Goal: Task Accomplishment & Management: Manage account settings

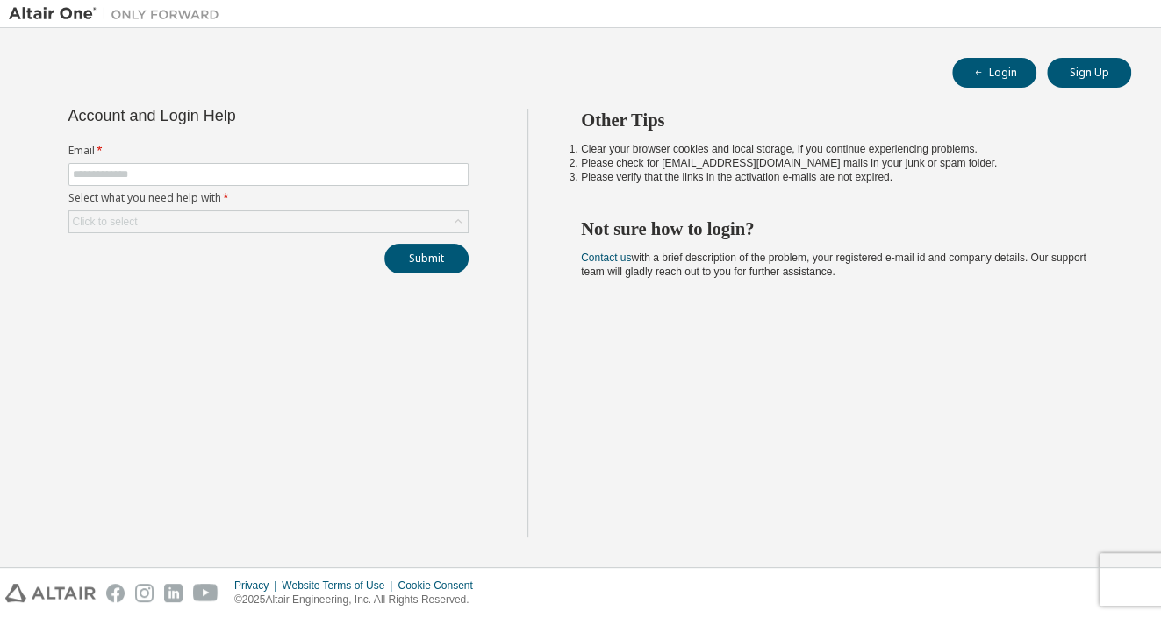
click at [120, 168] on input "text" at bounding box center [268, 175] width 391 height 14
click at [164, 225] on div "Click to select" at bounding box center [268, 221] width 398 height 21
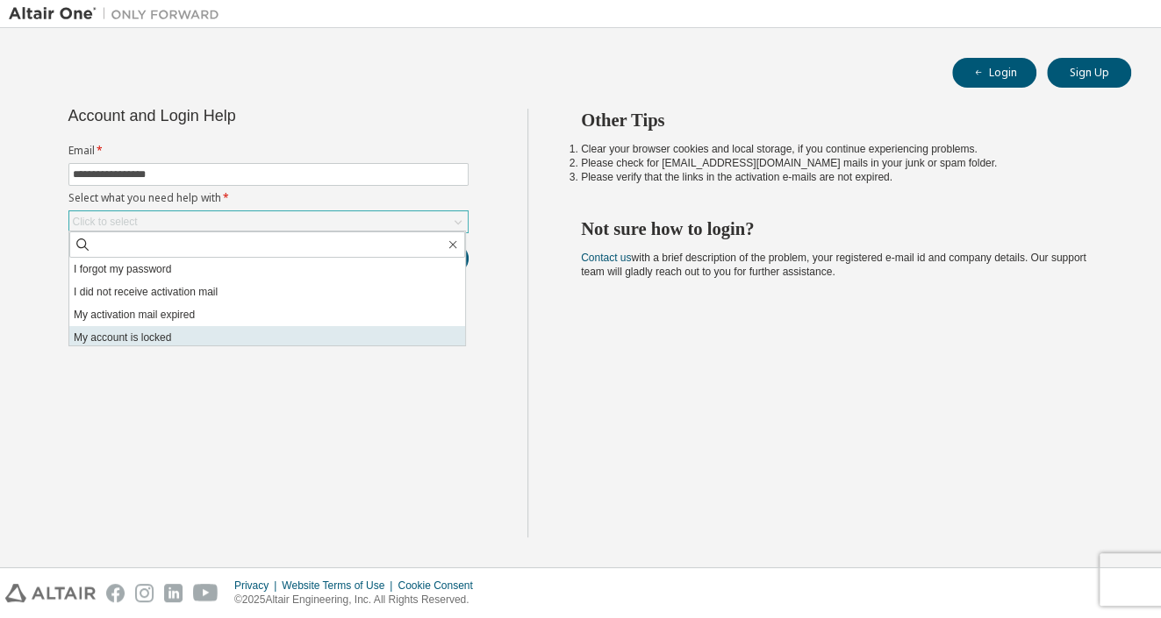
click at [154, 330] on li "My account is locked" at bounding box center [267, 337] width 396 height 23
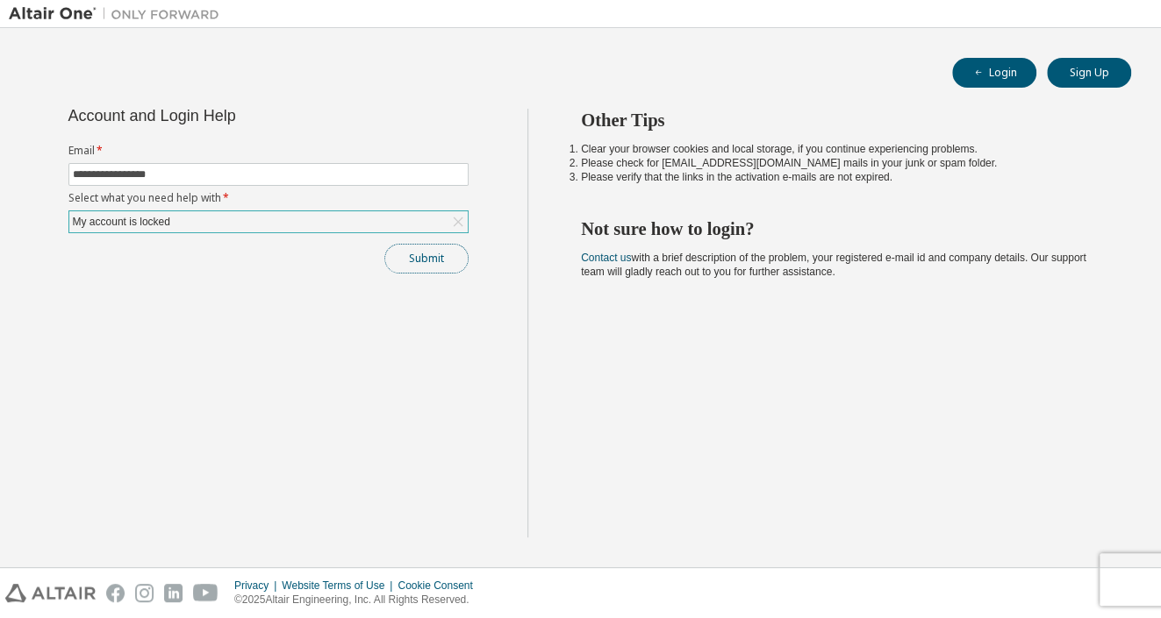
click at [425, 261] on button "Submit" at bounding box center [426, 259] width 84 height 30
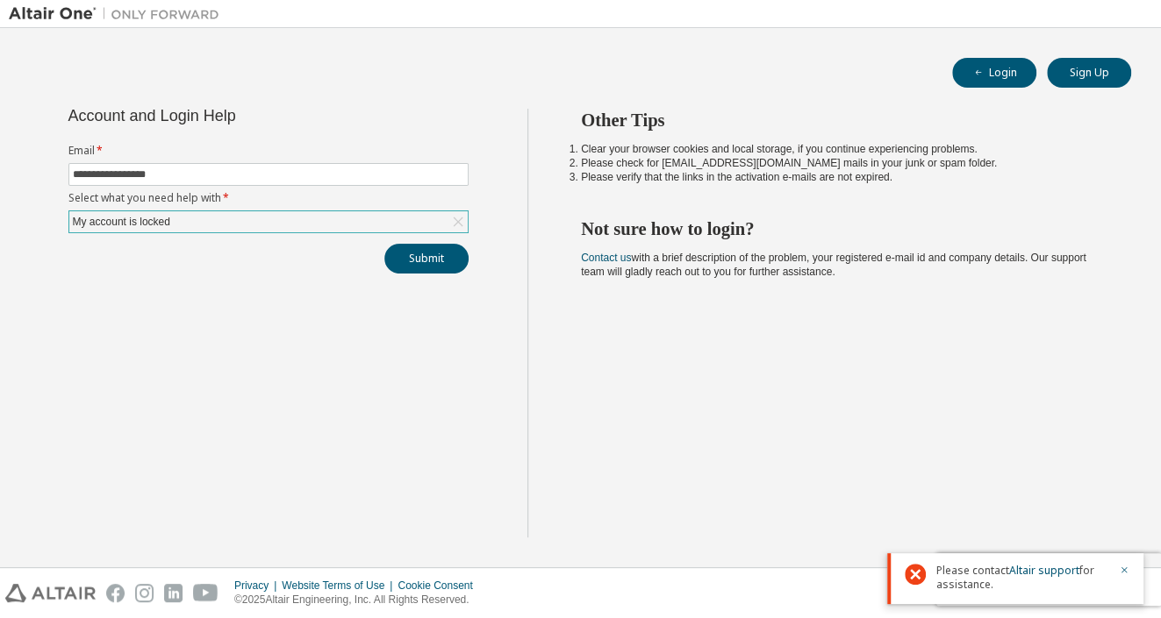
click at [1131, 566] on div "Please contact Altair support for assistance." at bounding box center [1015, 579] width 256 height 51
click at [1121, 568] on icon "button" at bounding box center [1124, 570] width 11 height 11
click at [847, 493] on div "Other Tips Clear your browser cookies and local storage, if you continue experi…" at bounding box center [839, 323] width 625 height 429
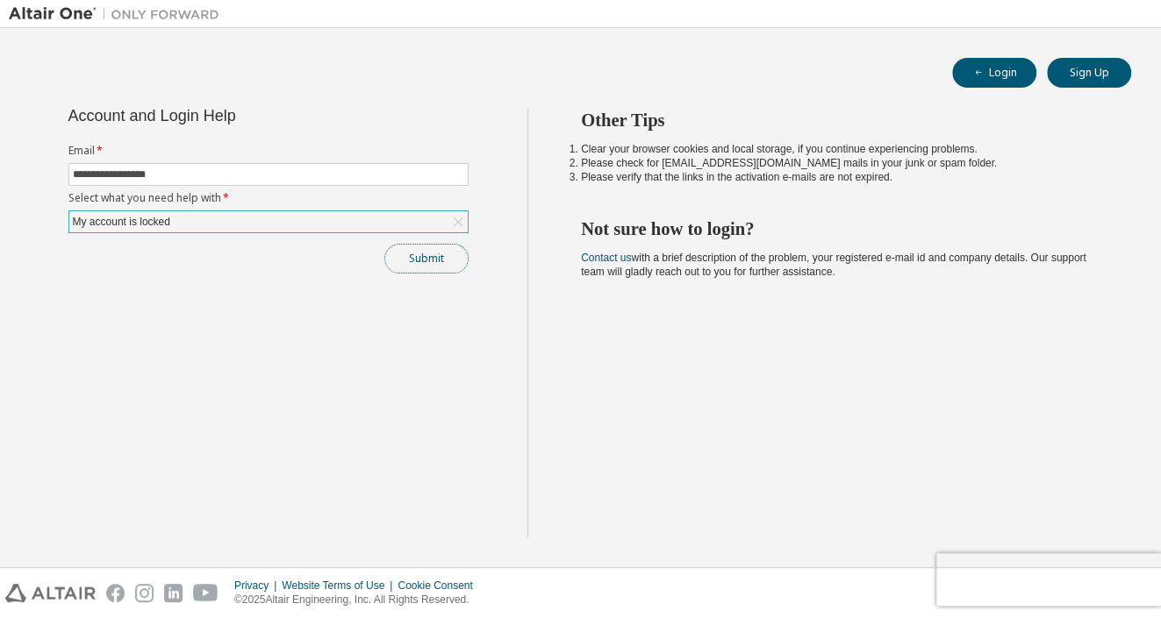
click at [402, 261] on button "Submit" at bounding box center [426, 259] width 84 height 30
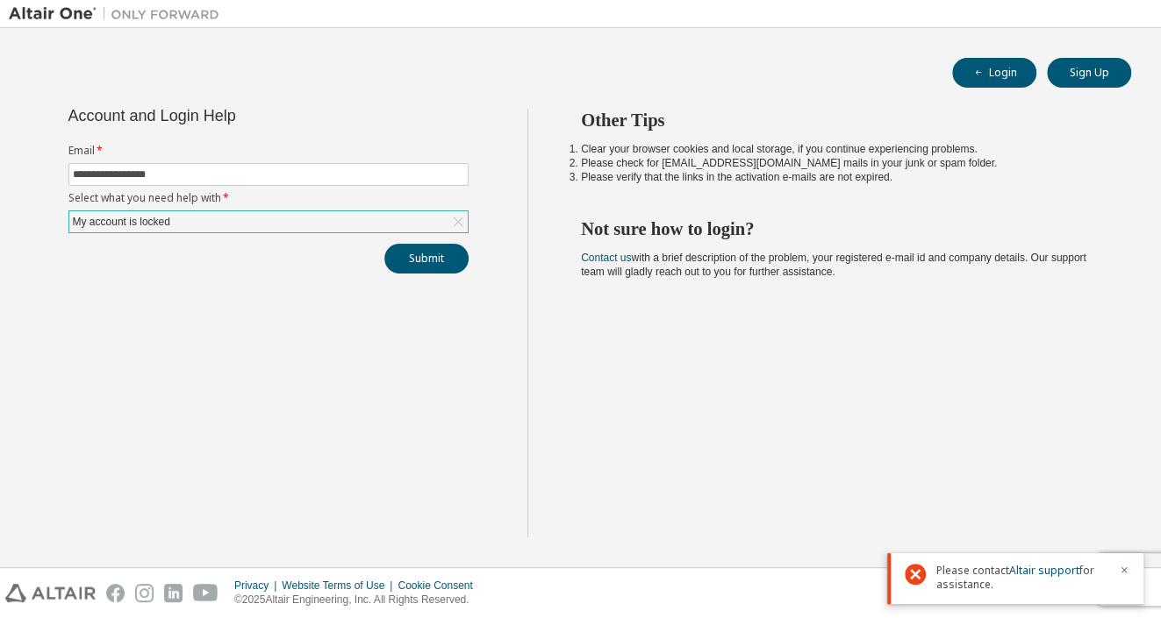
click at [228, 206] on form "**********" at bounding box center [268, 188] width 400 height 89
click at [219, 216] on div "My account is locked" at bounding box center [268, 221] width 398 height 21
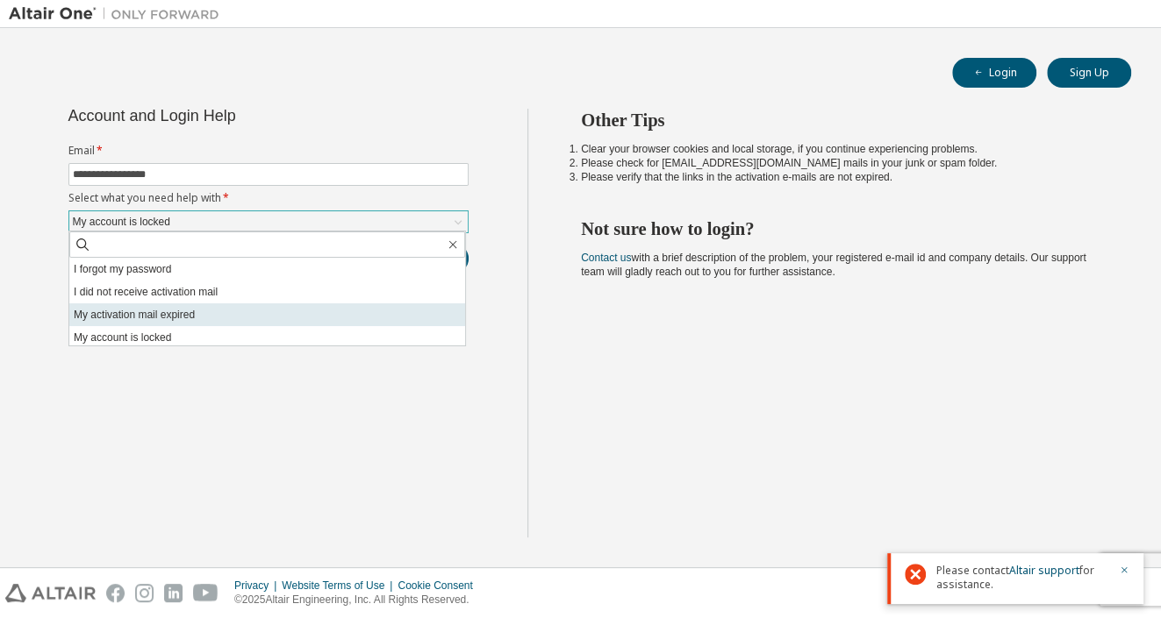
click at [194, 308] on li "My activation mail expired" at bounding box center [267, 315] width 396 height 23
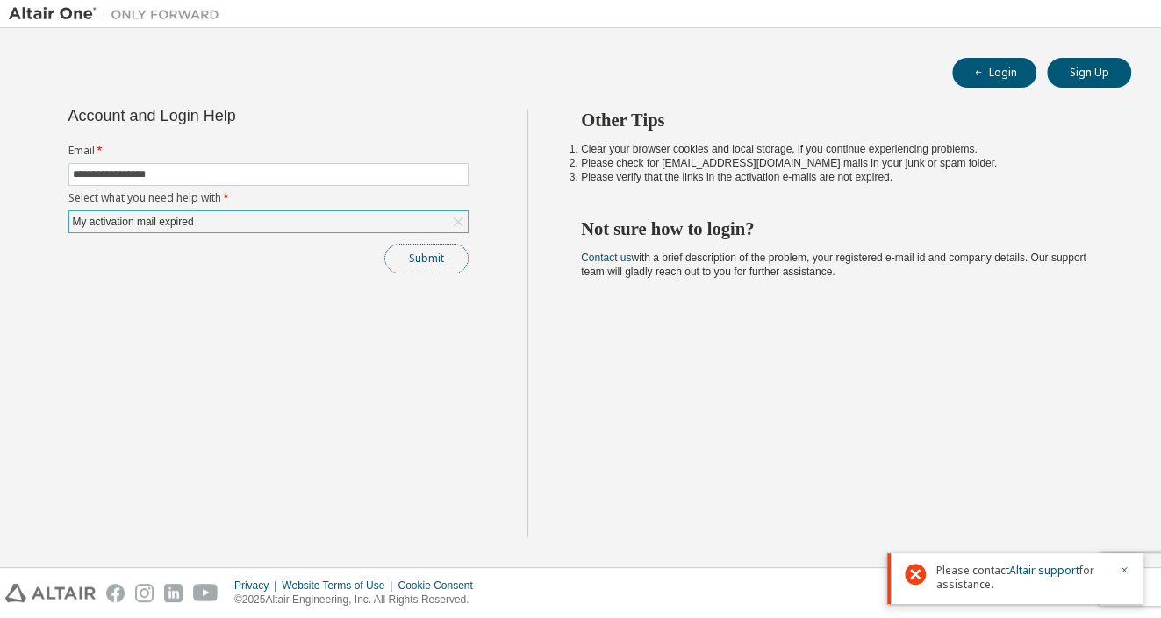
click at [430, 257] on button "Submit" at bounding box center [426, 259] width 84 height 30
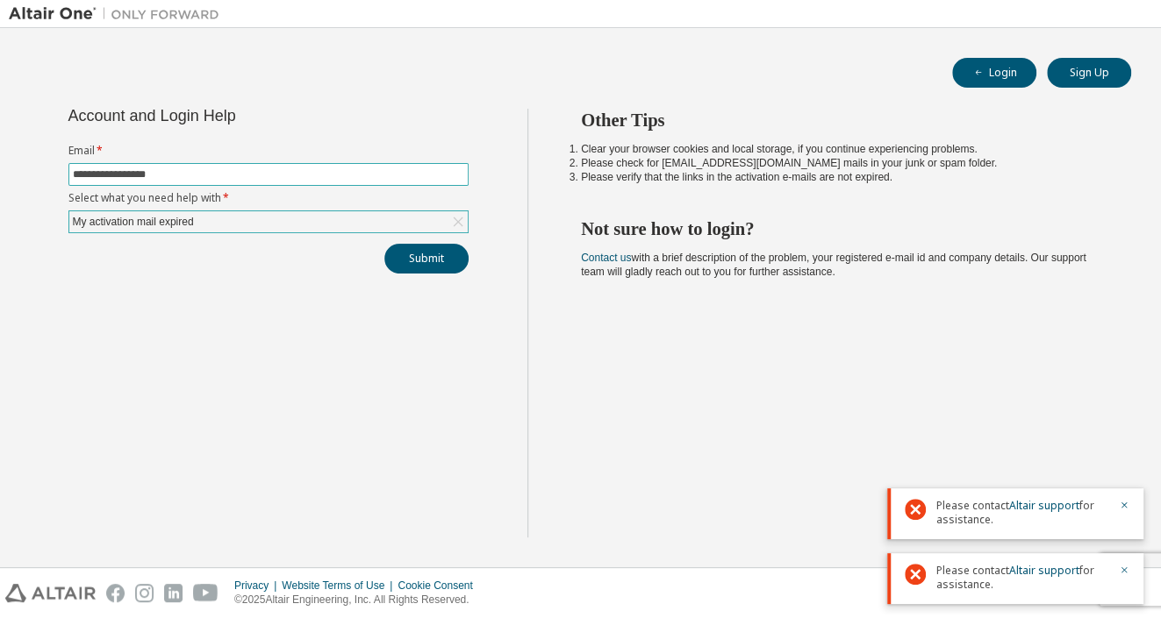
click at [222, 179] on input "**********" at bounding box center [268, 175] width 391 height 14
drag, startPoint x: 222, startPoint y: 178, endPoint x: 18, endPoint y: 168, distance: 203.8
click at [73, 168] on input "**********" at bounding box center [268, 175] width 391 height 14
type input "**********"
click at [173, 211] on div "My activation mail expired" at bounding box center [268, 221] width 398 height 21
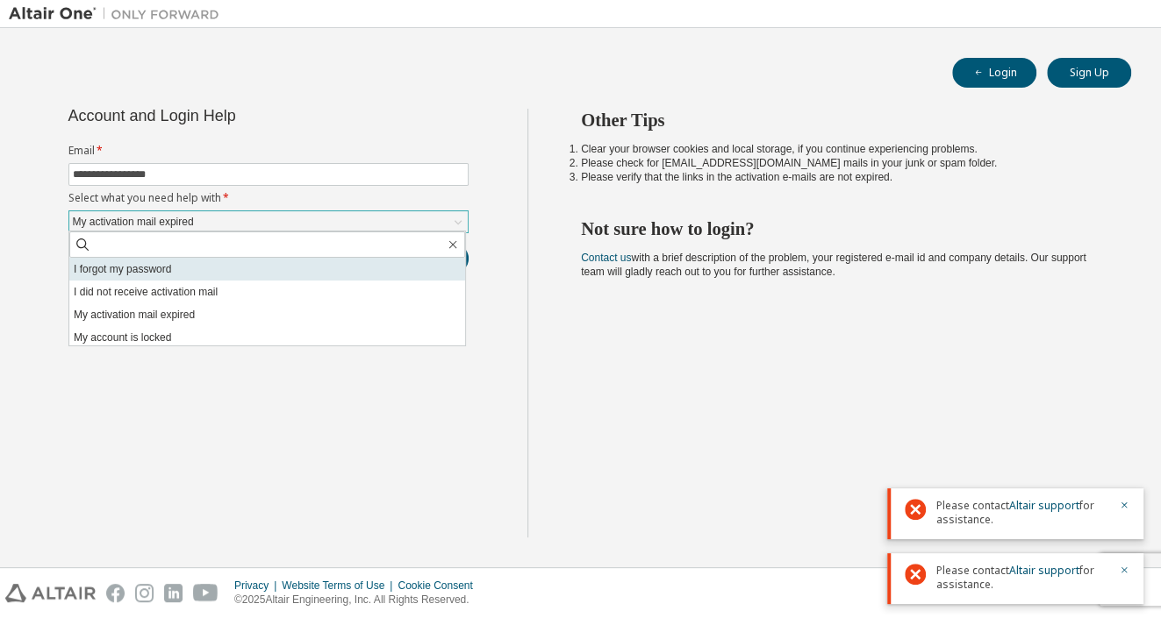
click at [147, 268] on li "I forgot my password" at bounding box center [267, 269] width 396 height 23
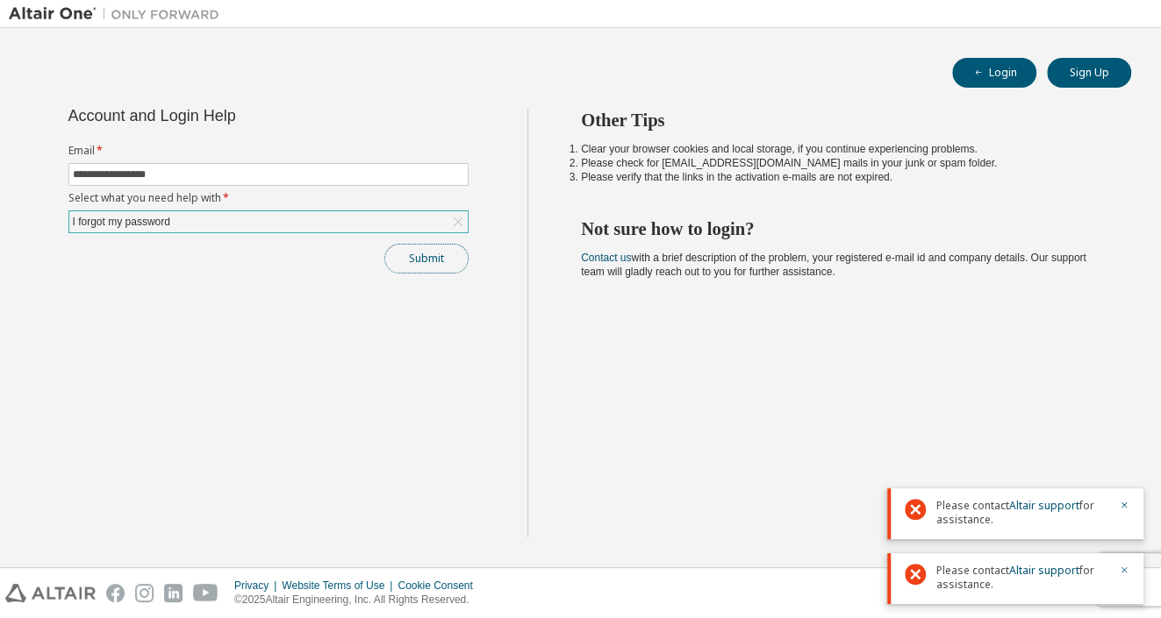
click at [411, 256] on button "Submit" at bounding box center [426, 259] width 84 height 30
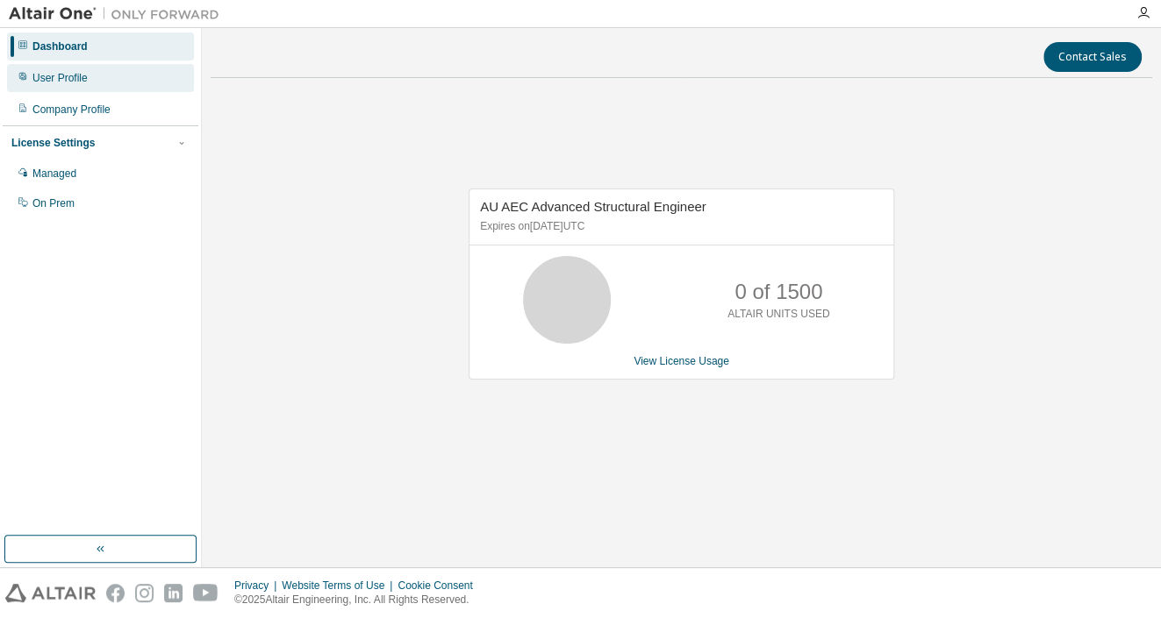
click at [66, 81] on div "User Profile" at bounding box center [59, 78] width 55 height 14
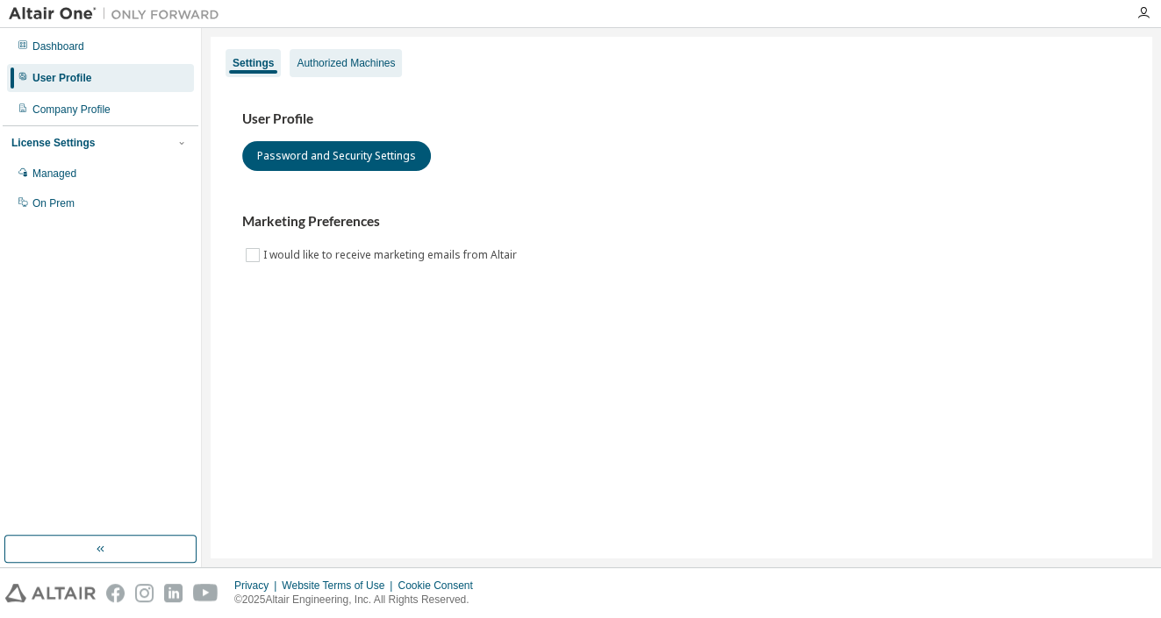
click at [357, 62] on div "Authorized Machines" at bounding box center [346, 63] width 98 height 14
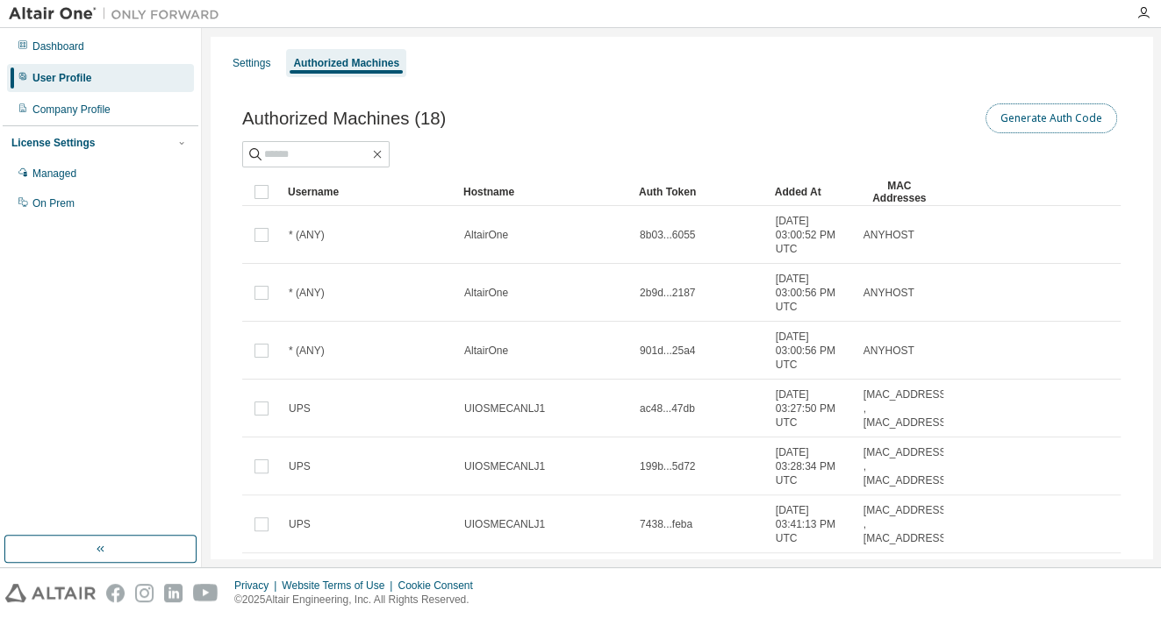
click at [1041, 119] on button "Generate Auth Code" at bounding box center [1051, 119] width 132 height 30
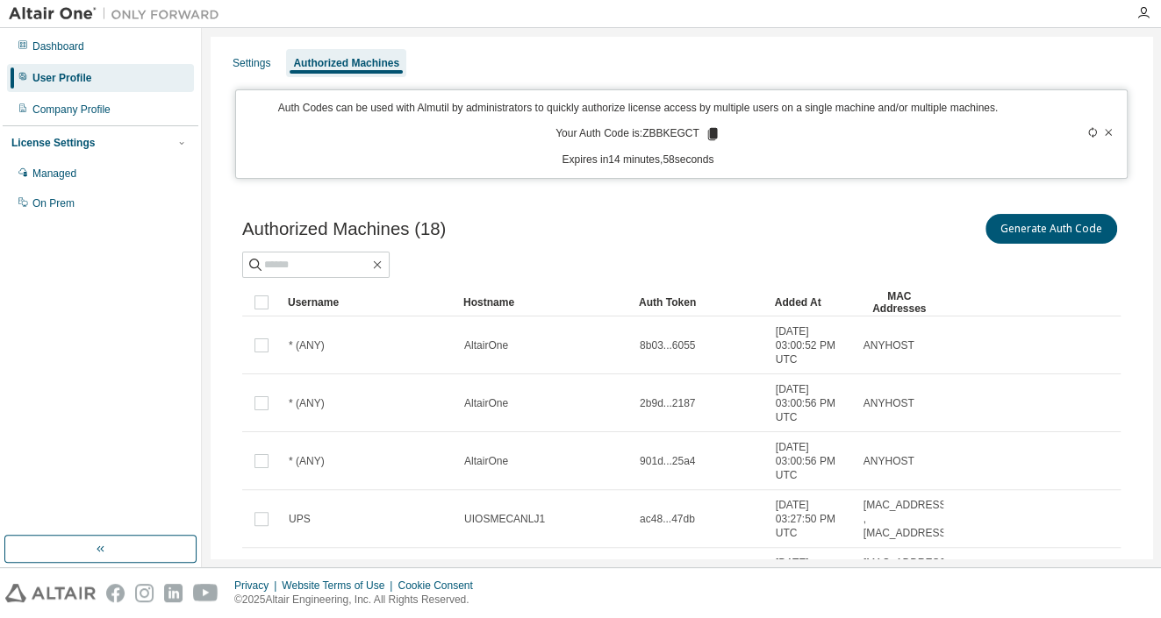
click at [713, 129] on icon at bounding box center [712, 134] width 10 height 12
click at [96, 107] on div "Company Profile" at bounding box center [71, 110] width 78 height 14
